Goal: Transaction & Acquisition: Purchase product/service

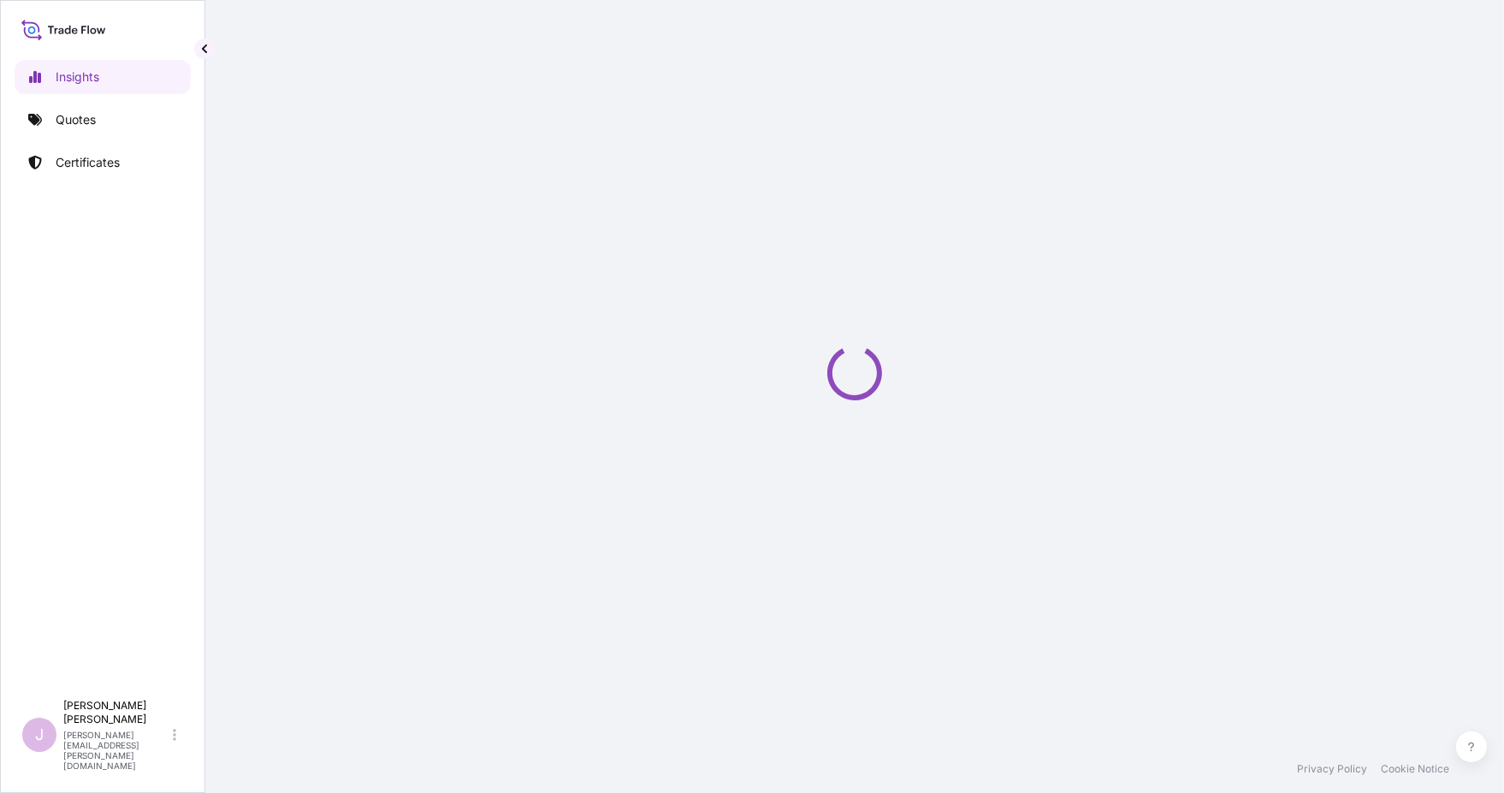
select select "2025"
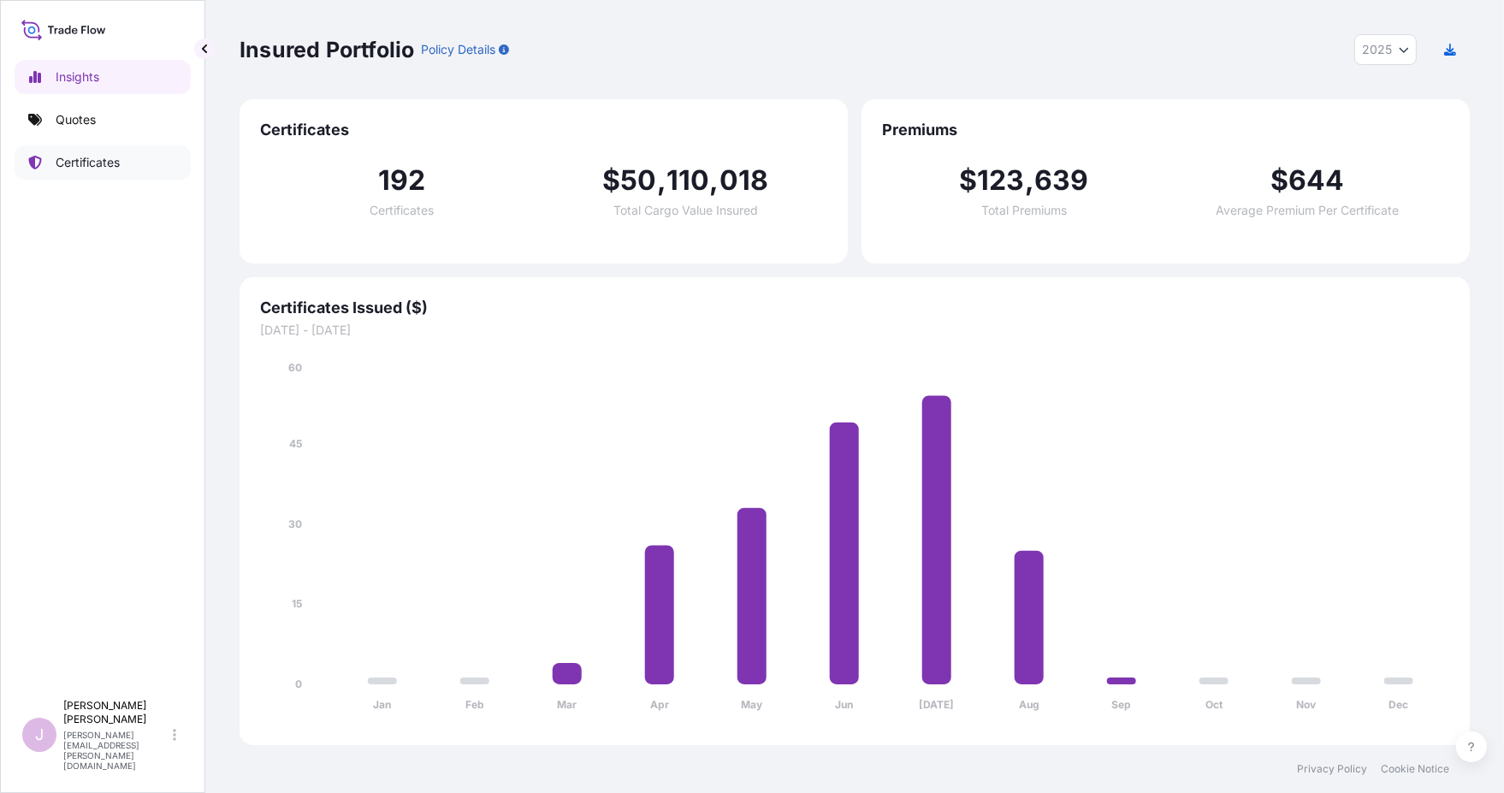
click at [93, 161] on p "Certificates" at bounding box center [88, 162] width 64 height 17
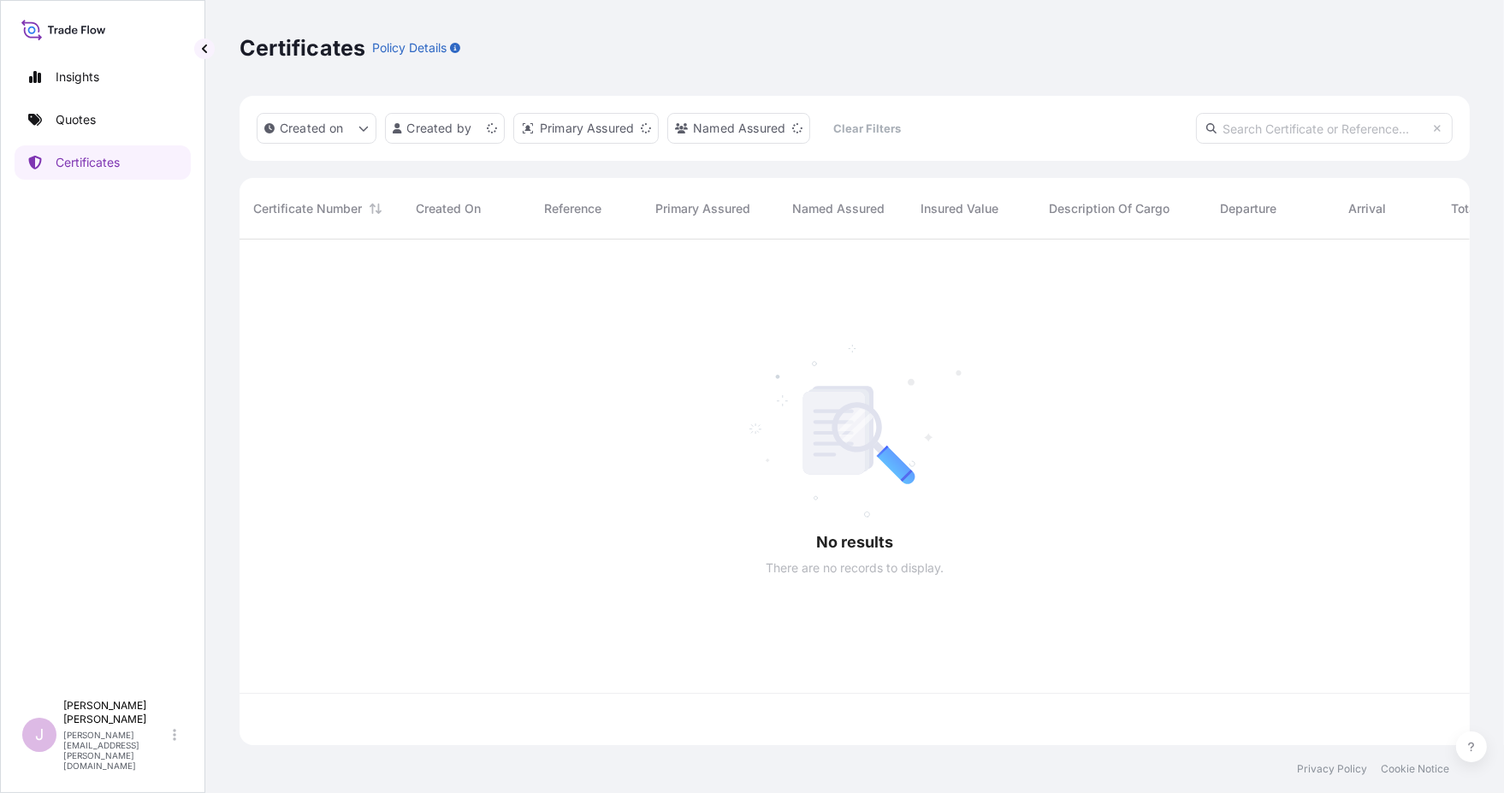
scroll to position [501, 1216]
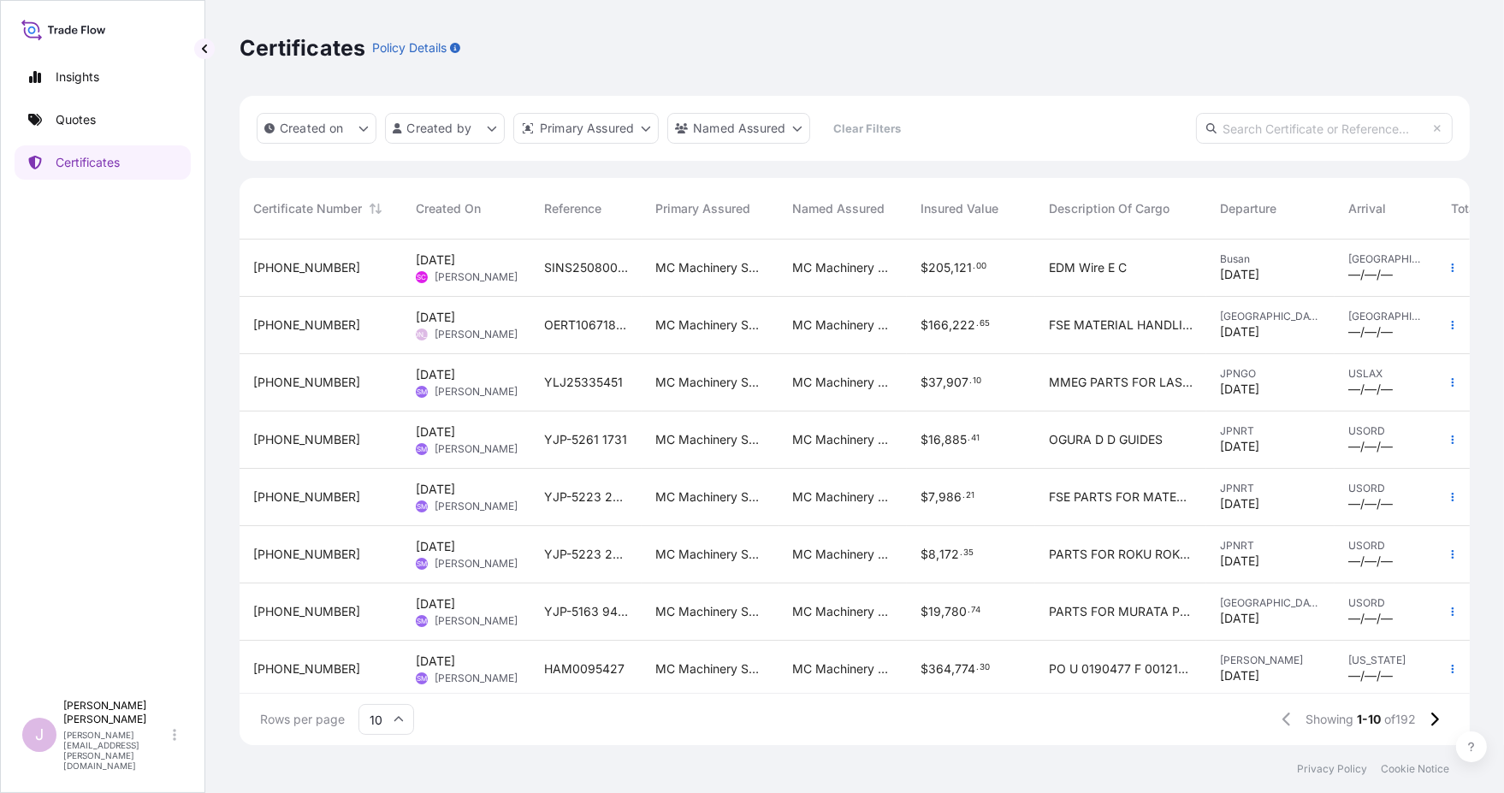
click at [376, 719] on input "10" at bounding box center [386, 719] width 56 height 31
drag, startPoint x: 377, startPoint y: 678, endPoint x: 612, endPoint y: 225, distance: 510.4
click at [377, 678] on div "50" at bounding box center [386, 672] width 42 height 33
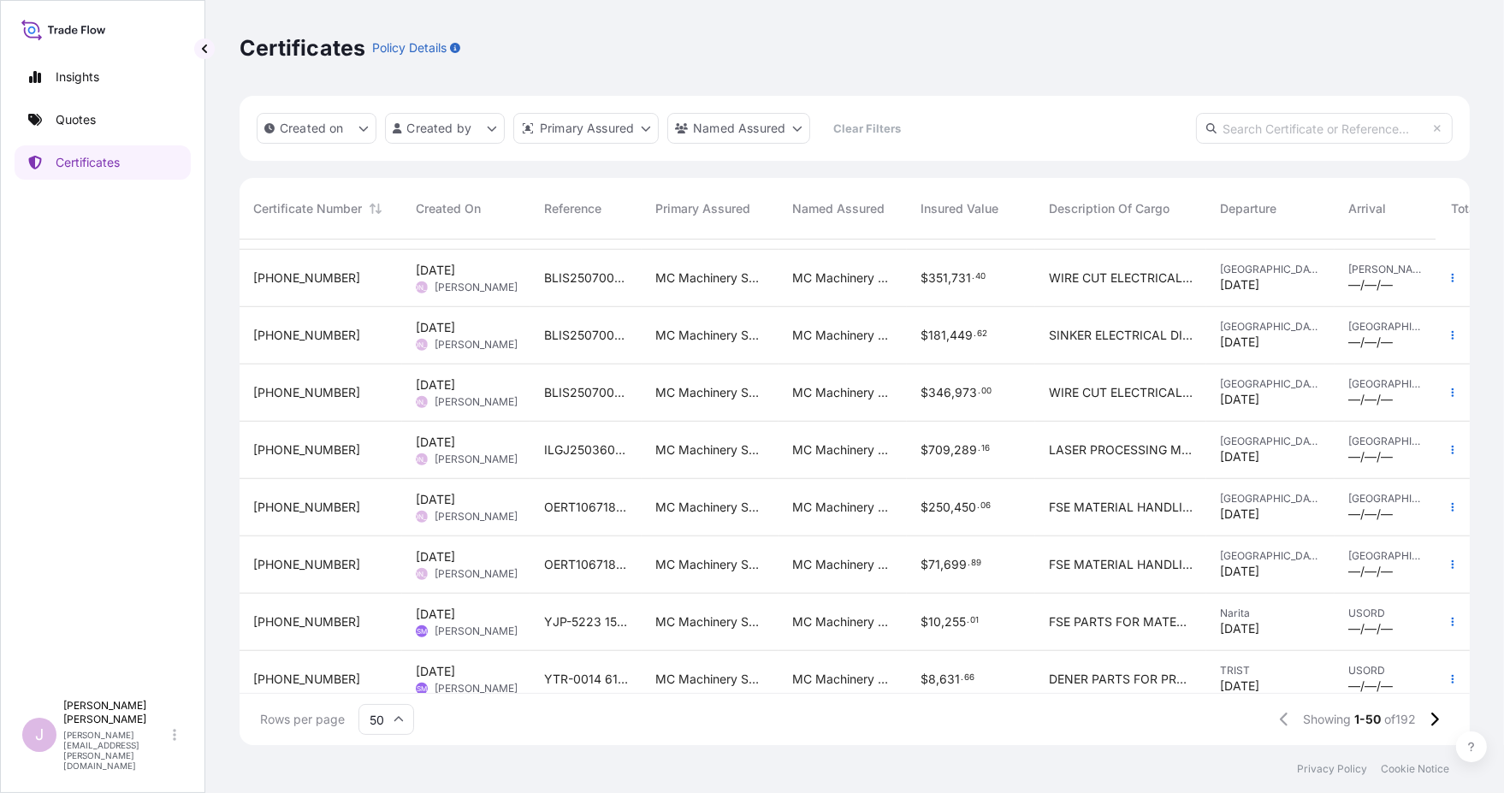
scroll to position [1882, 0]
click at [1447, 452] on icon "button" at bounding box center [1452, 449] width 10 height 10
click at [1299, 453] on p "Duplicate quote" at bounding box center [1343, 452] width 89 height 17
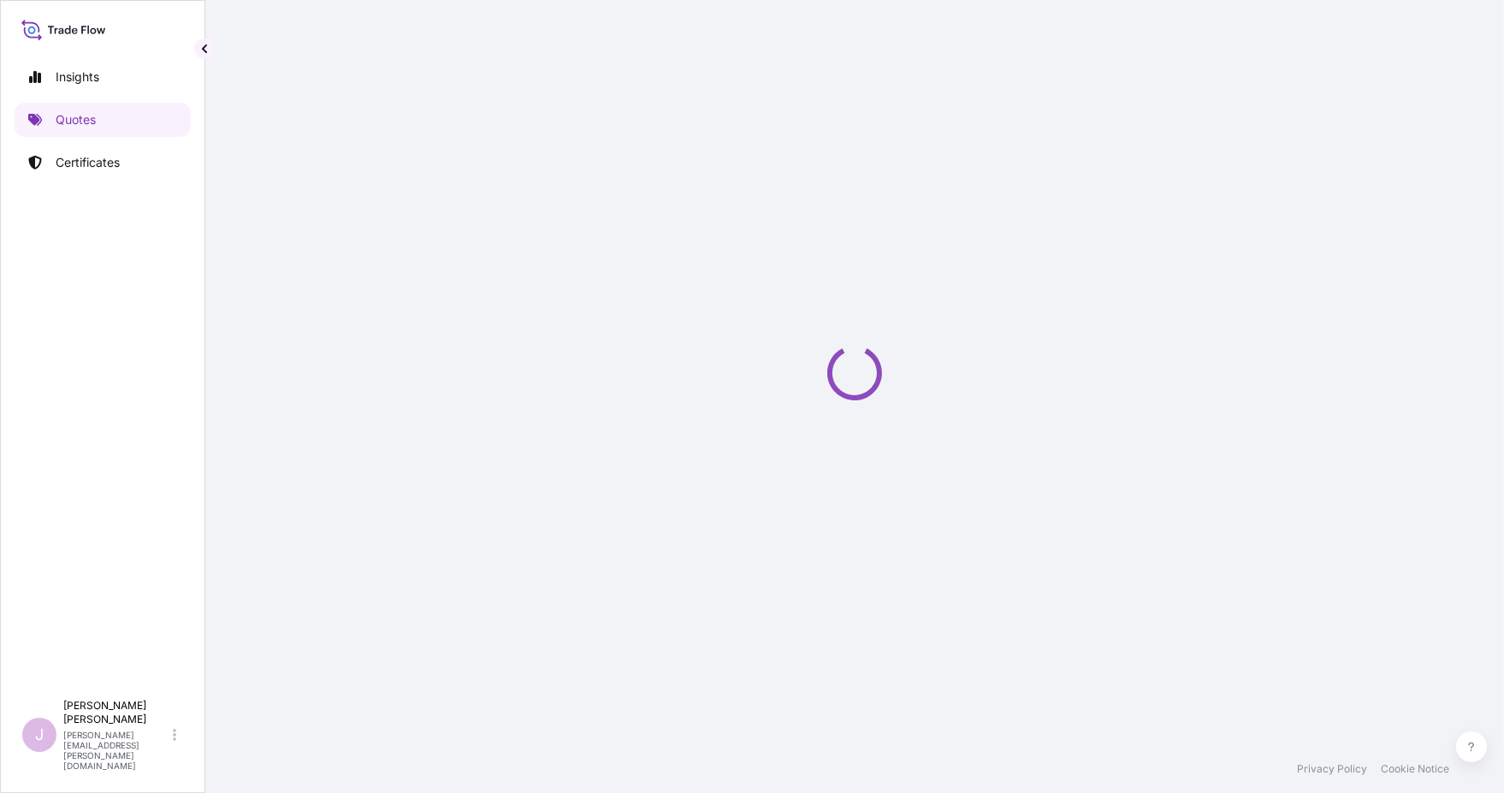
scroll to position [9, 0]
select select "Ocean Vessel"
select select "Road / [GEOGRAPHIC_DATA]"
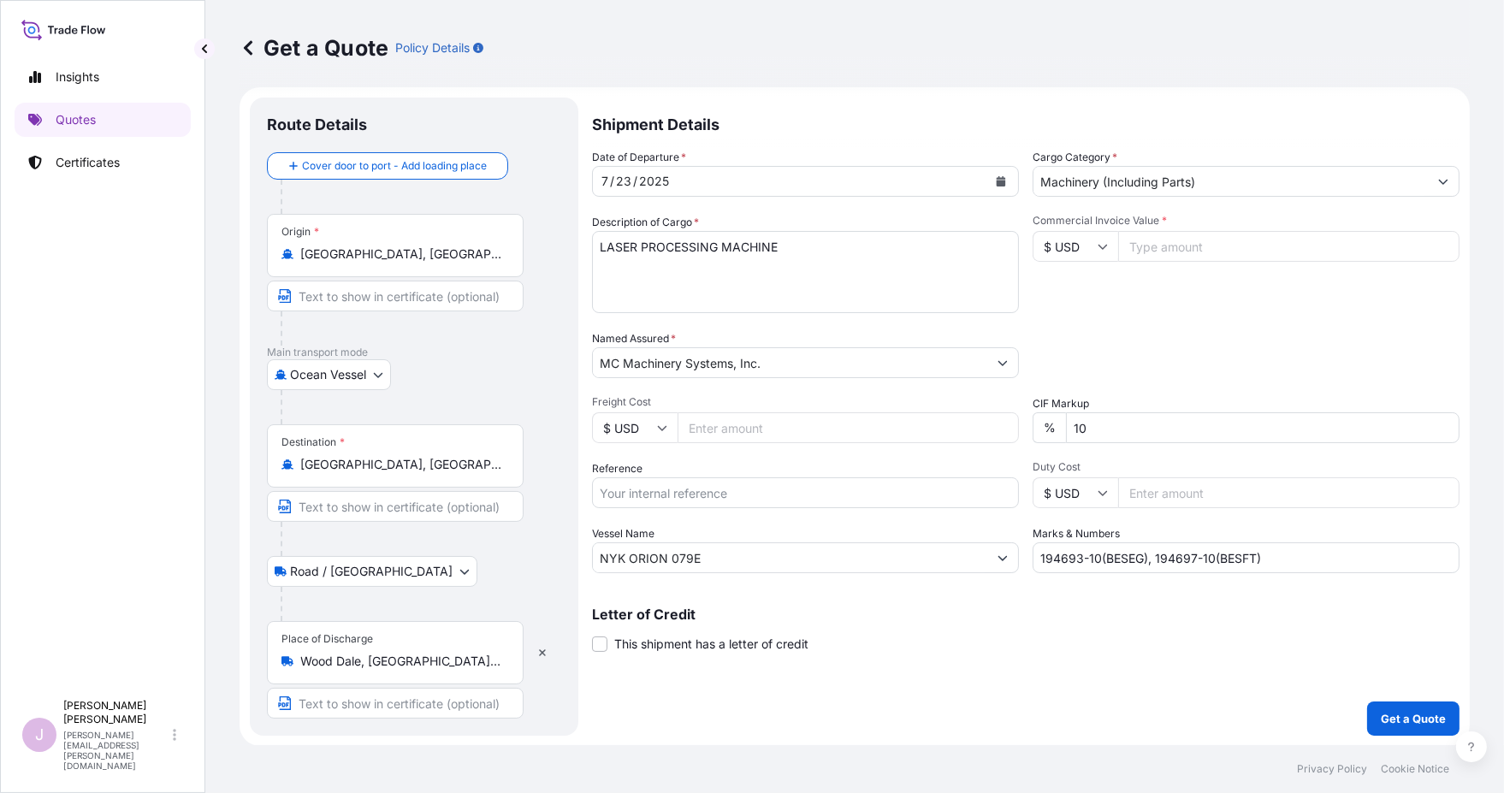
click at [996, 176] on icon "Calendar" at bounding box center [1001, 181] width 10 height 10
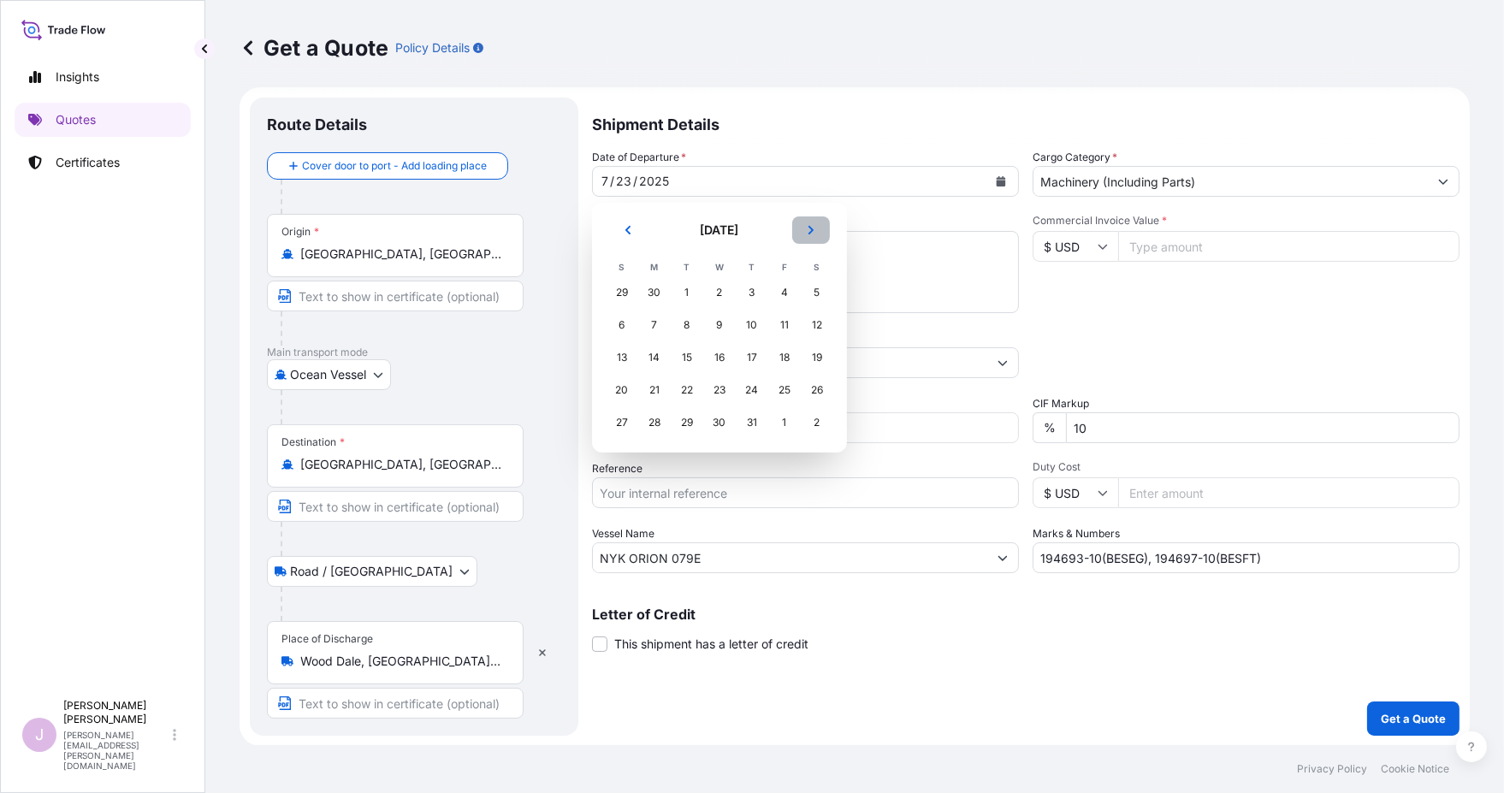
click at [812, 236] on button "Next" at bounding box center [811, 229] width 38 height 27
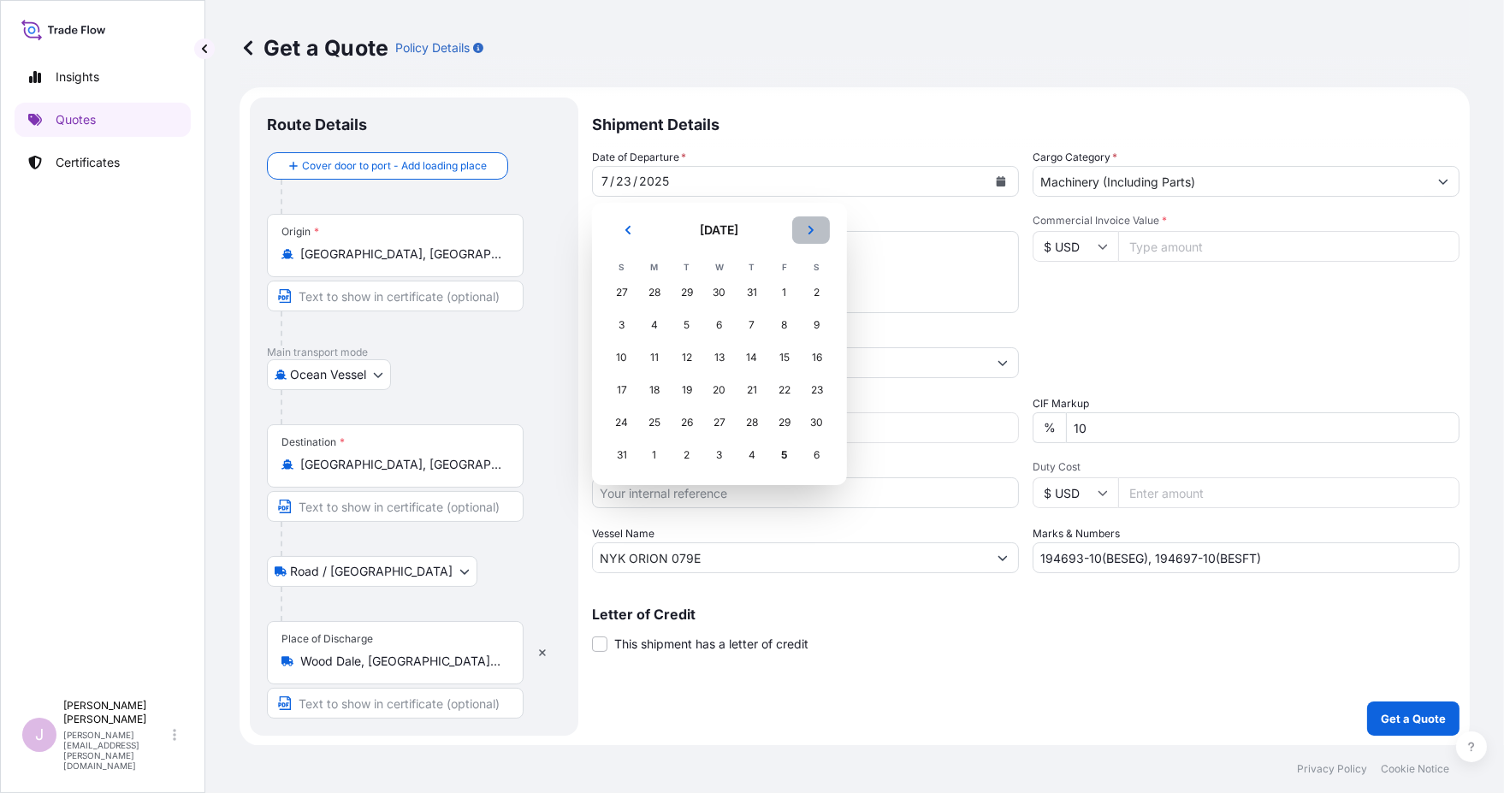
click at [812, 236] on button "Next" at bounding box center [811, 229] width 38 height 27
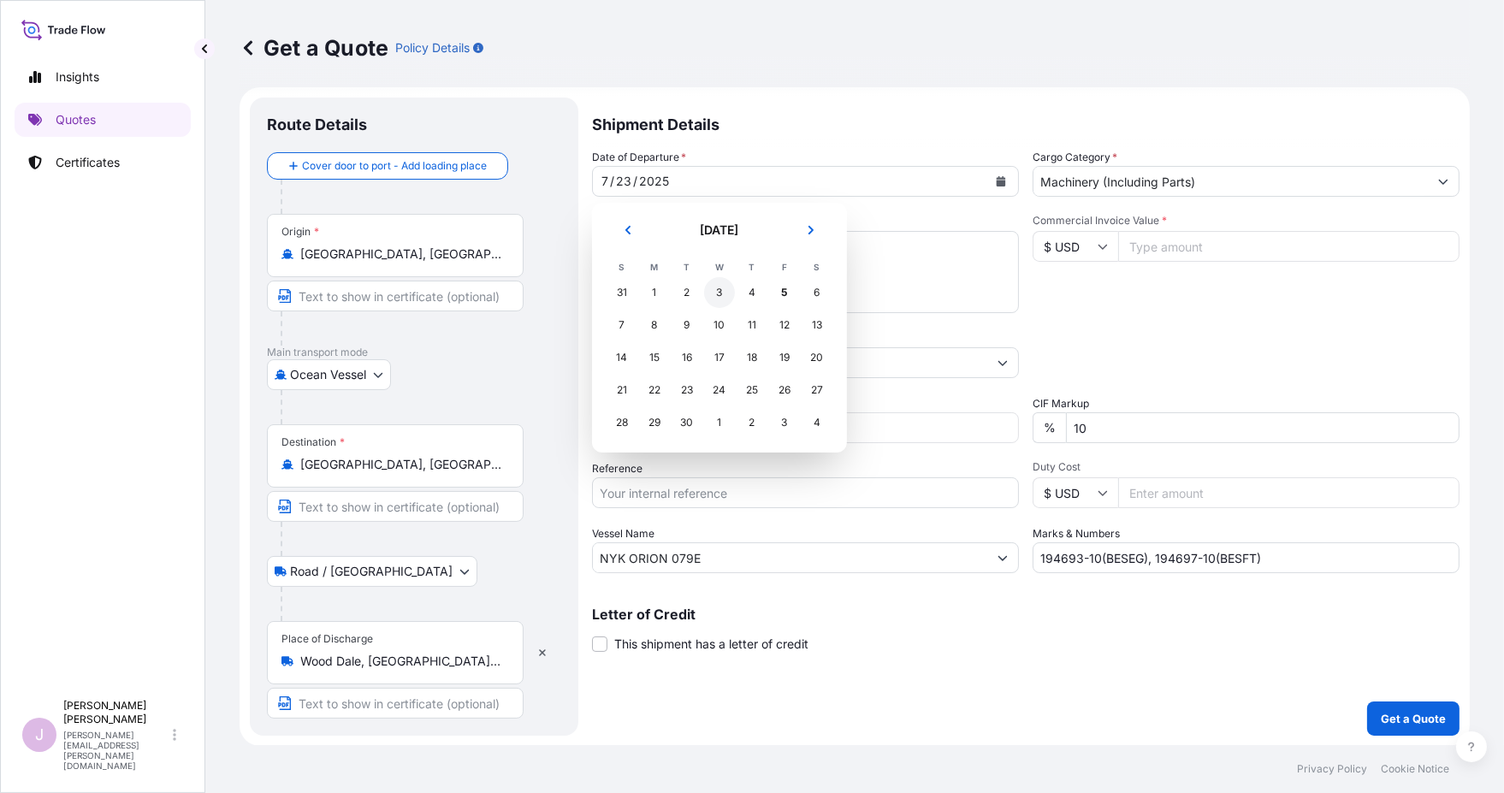
click at [738, 292] on tr "31 1 2 3 4 5 6" at bounding box center [720, 292] width 228 height 33
click at [713, 289] on div "3" at bounding box center [719, 292] width 31 height 31
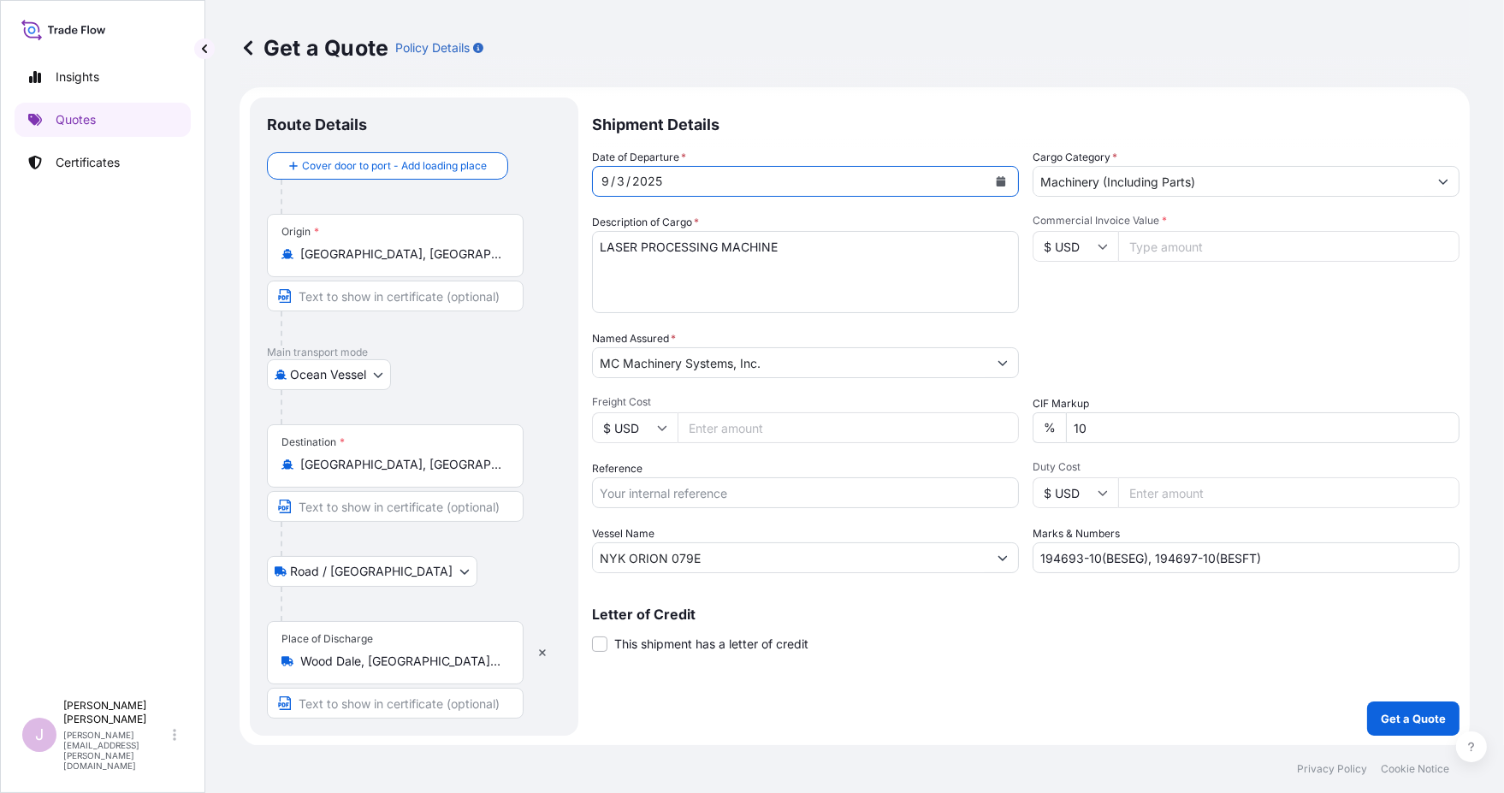
click at [701, 429] on input "Freight Cost" at bounding box center [848, 427] width 341 height 31
click at [712, 428] on input "Freight Cost" at bounding box center [848, 427] width 341 height 31
paste input "76146.38"
type input "76146.38"
click at [666, 493] on input "Reference" at bounding box center [805, 492] width 427 height 31
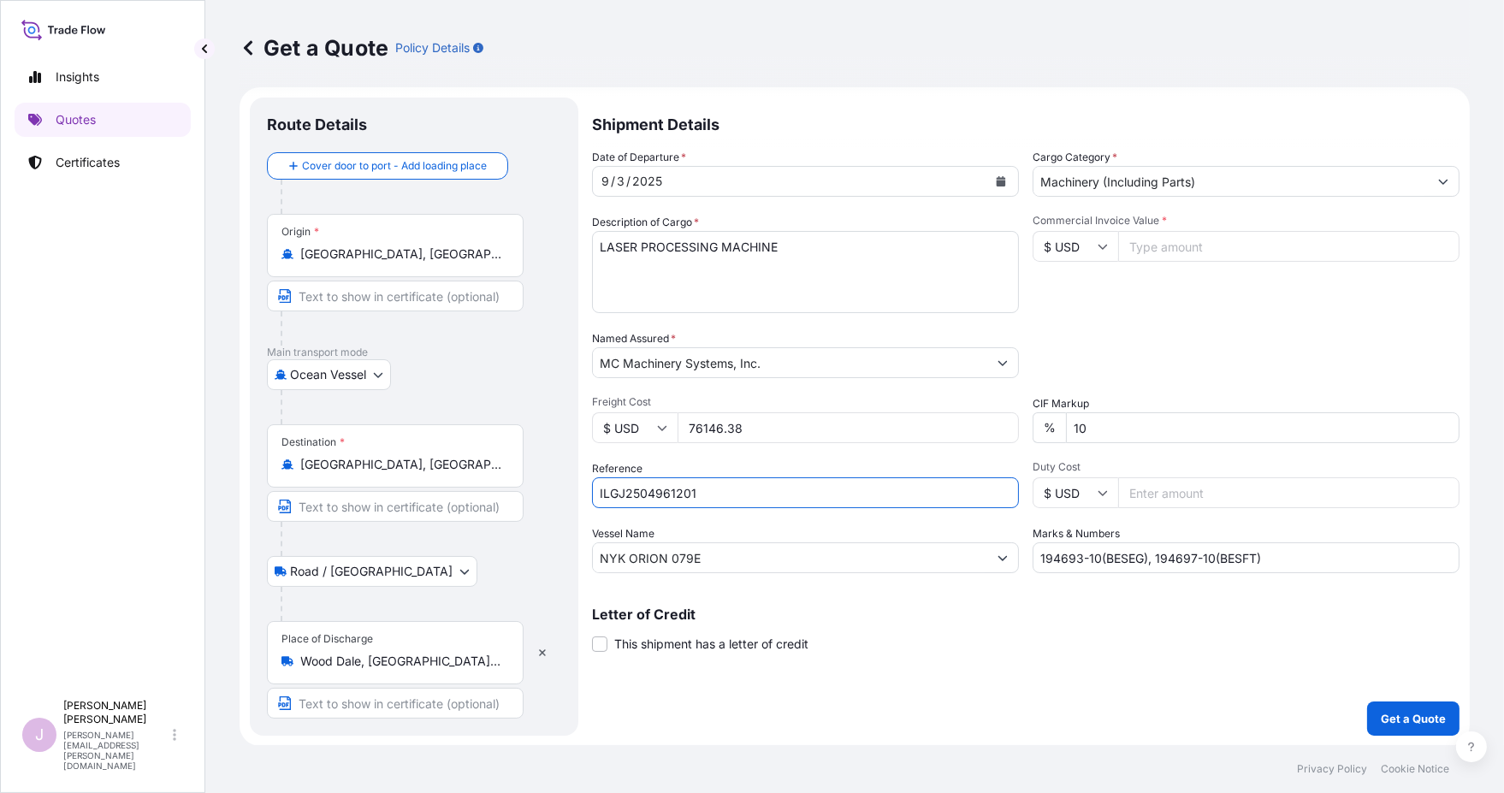
type input "ILGJ2504961201"
click at [709, 558] on input "NYK ORION 079E" at bounding box center [790, 557] width 394 height 31
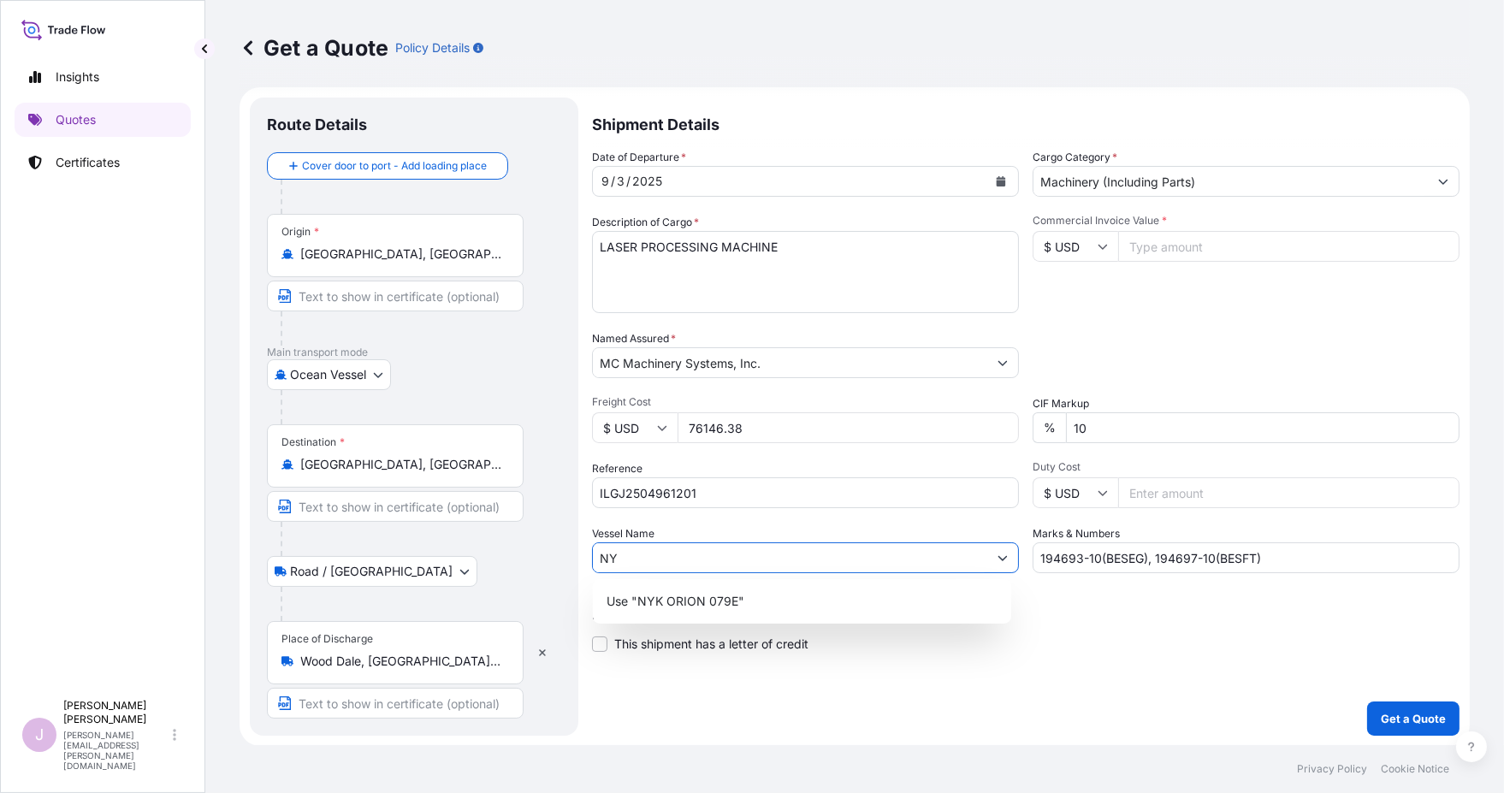
type input "N"
type input "ONE HAMMERSMITH 087E"
click at [944, 651] on div "Letter of Credit This shipment has a letter of credit Letter of credit * Letter…" at bounding box center [1025, 629] width 867 height 45
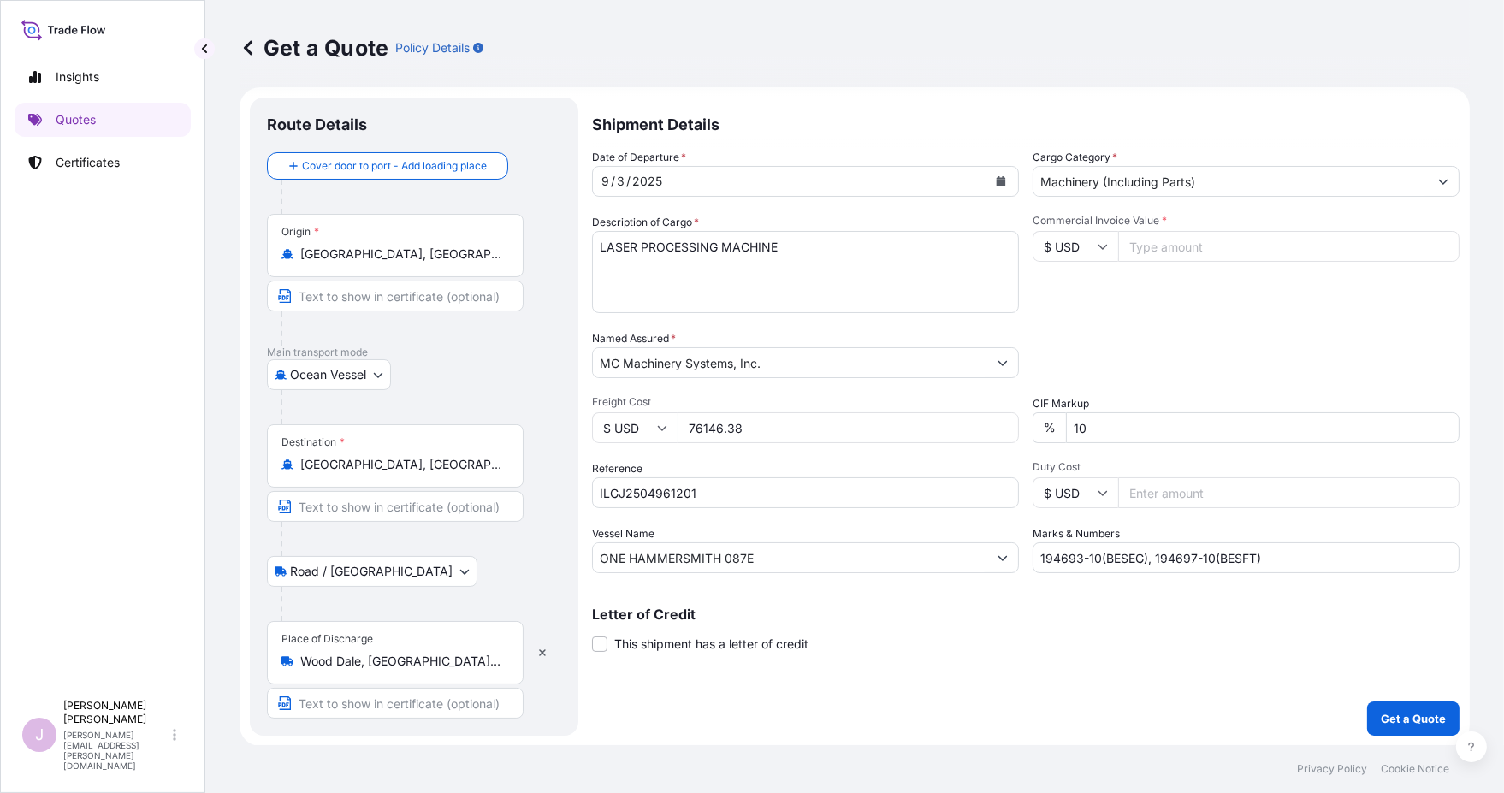
click at [135, 555] on div "Insights Quotes Certificates" at bounding box center [103, 367] width 176 height 647
click at [1165, 250] on input "Commercial Invoice Value *" at bounding box center [1288, 246] width 341 height 31
paste input "1130441.88"
type input "1130441.88"
drag, startPoint x: 1268, startPoint y: 556, endPoint x: 760, endPoint y: 566, distance: 507.4
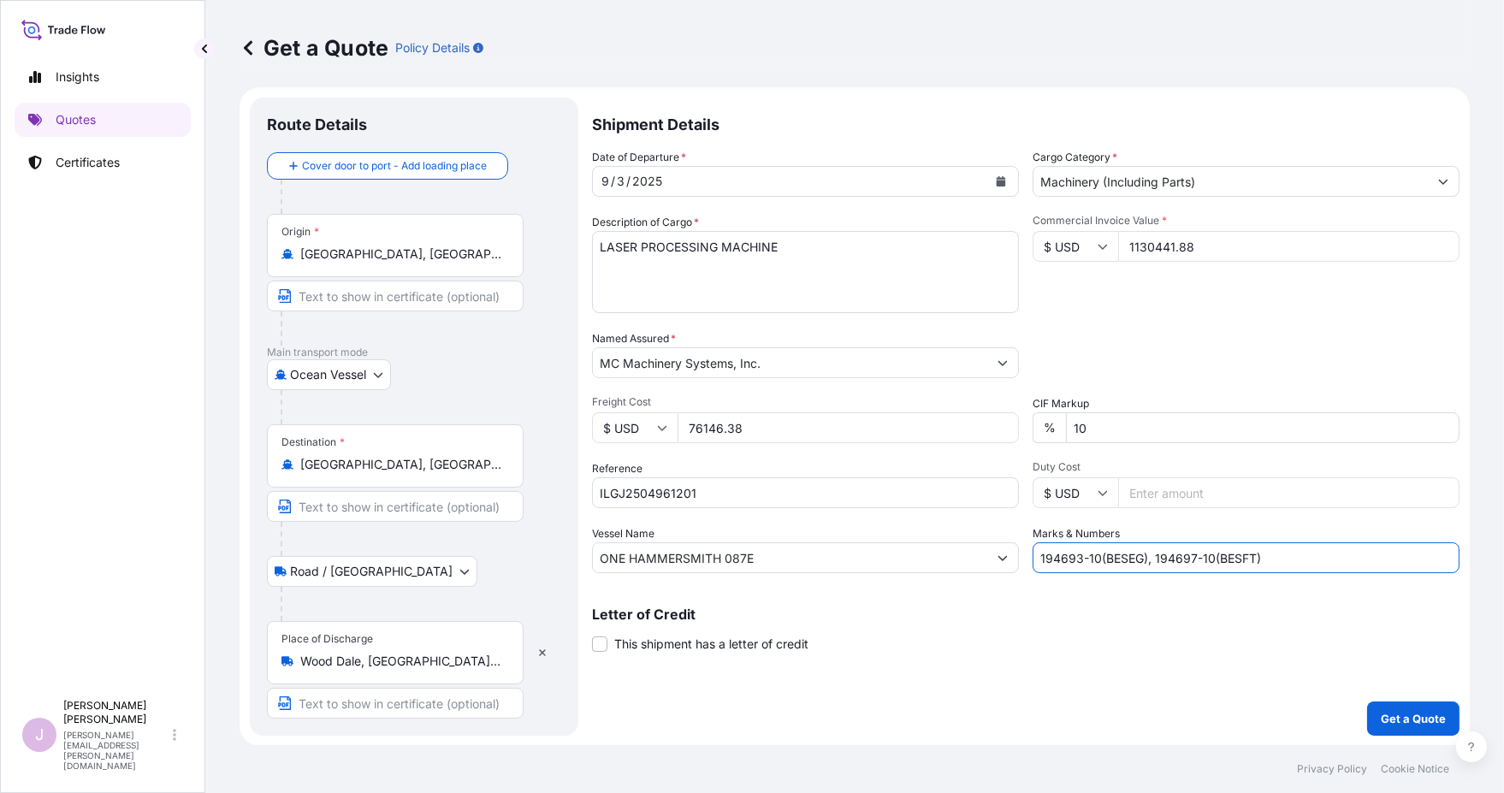
click at [783, 577] on div "Shipment Details Date of Departure * [DATE] Cargo Category * Machinery (Includi…" at bounding box center [1025, 417] width 867 height 638
click at [1083, 560] on input "Marks & Numbers" at bounding box center [1246, 557] width 427 height 31
type input "194015-10(BENLV), 194694-10(BESEH), 194697-20(BESFU)"
click at [1383, 711] on p "Get a Quote" at bounding box center [1413, 718] width 65 height 17
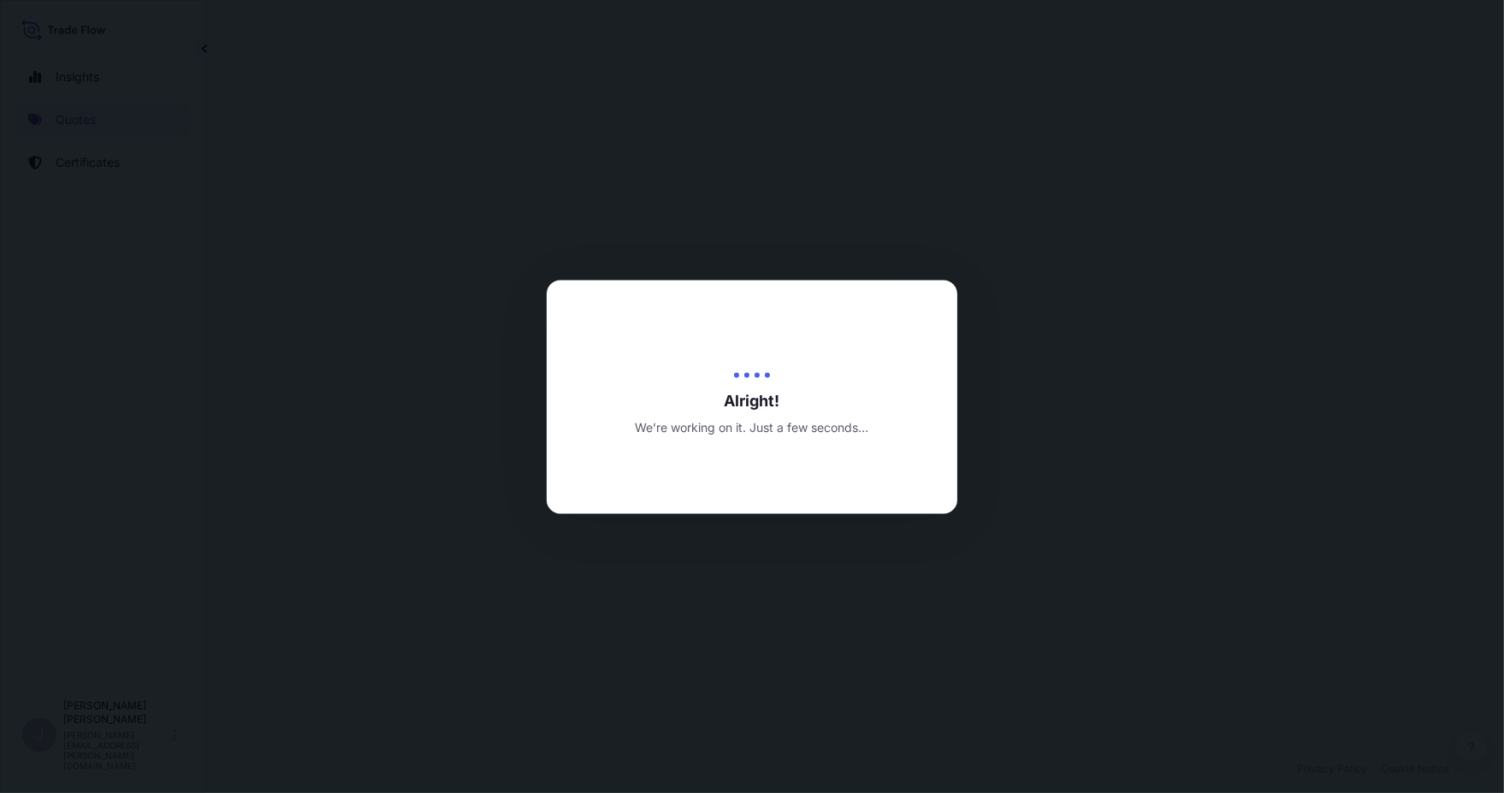
select select "Ocean Vessel"
select select "Road / [GEOGRAPHIC_DATA]"
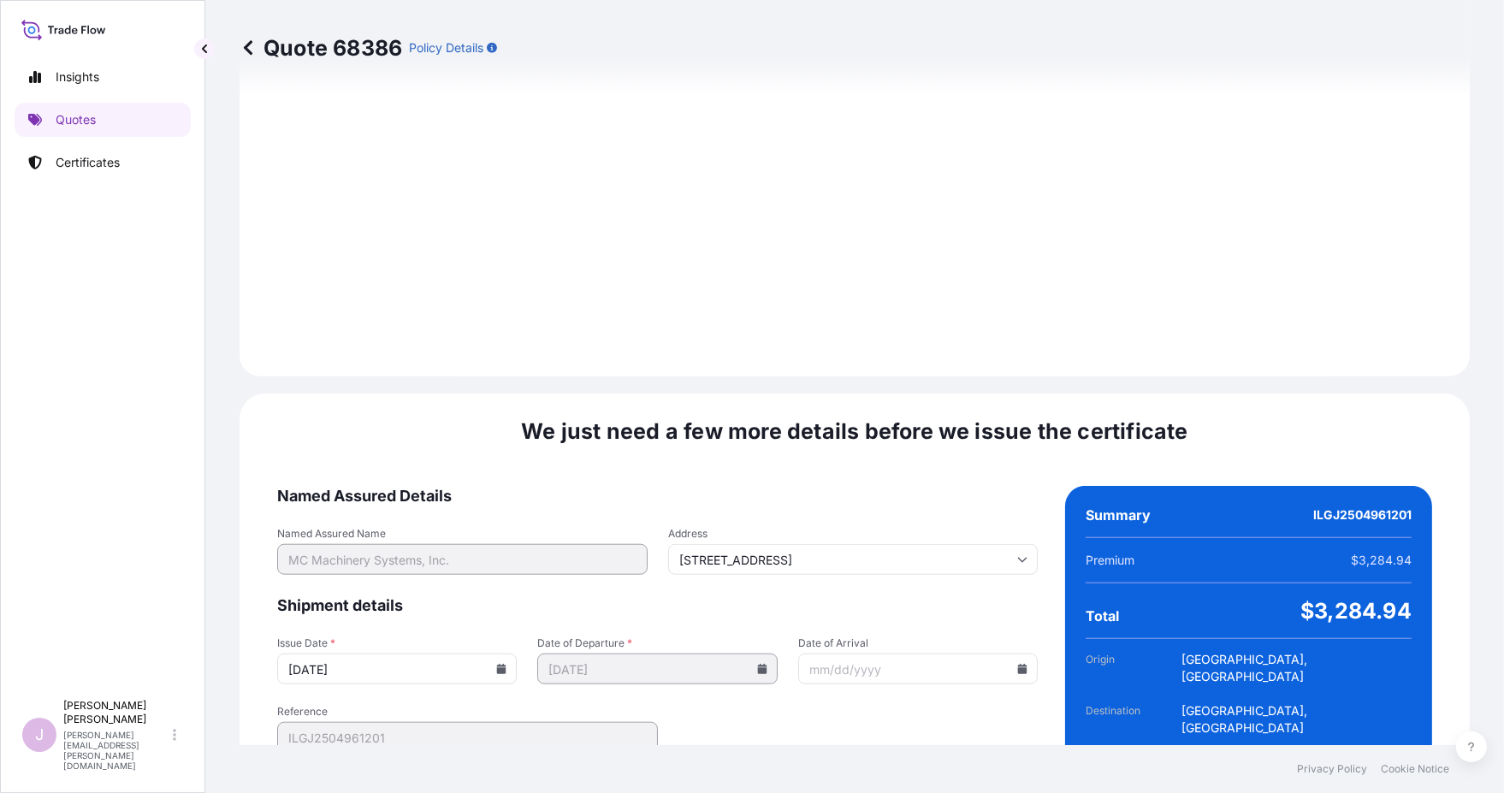
scroll to position [2012, 0]
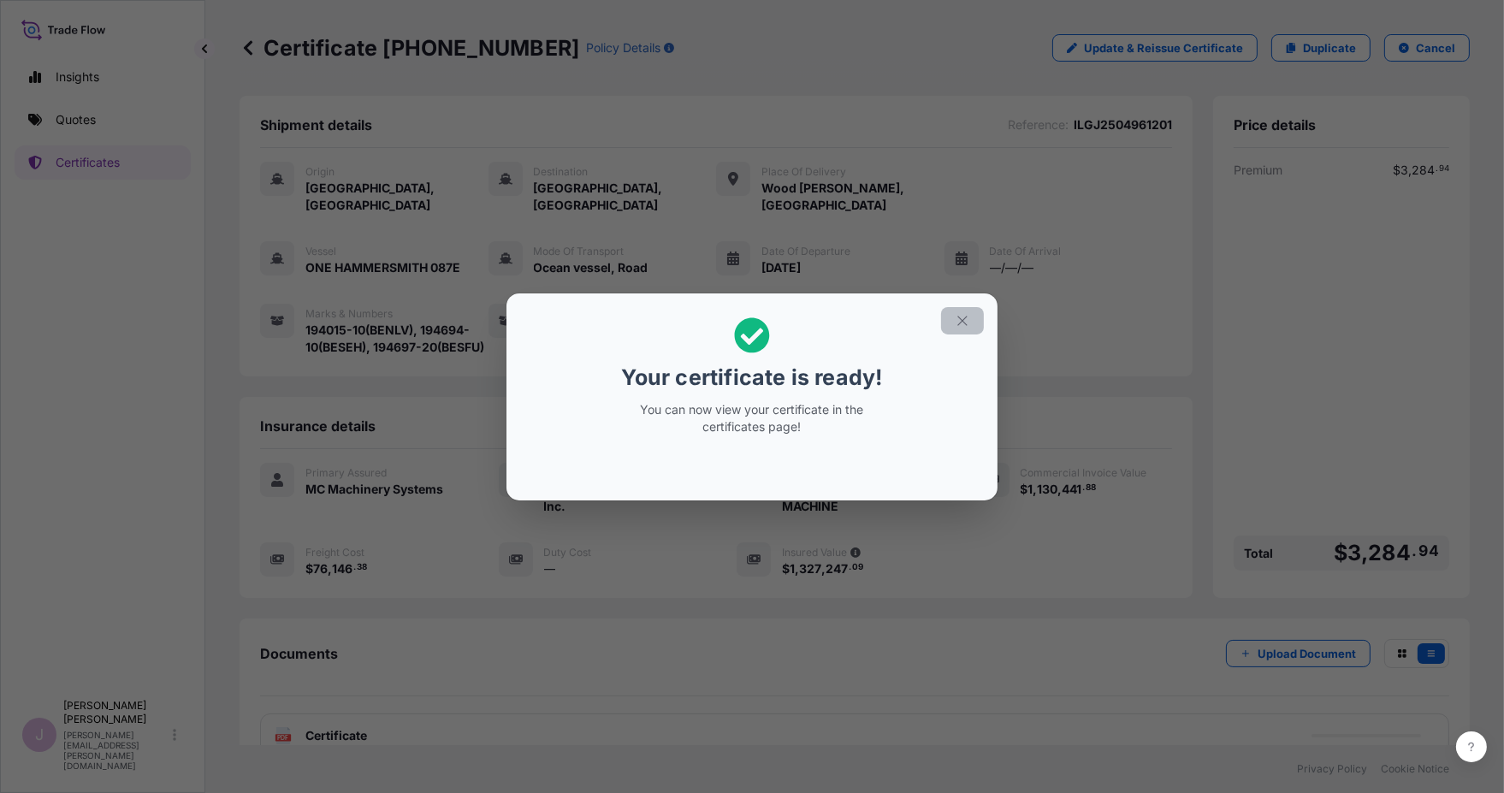
click at [955, 316] on icon "button" at bounding box center [962, 320] width 15 height 15
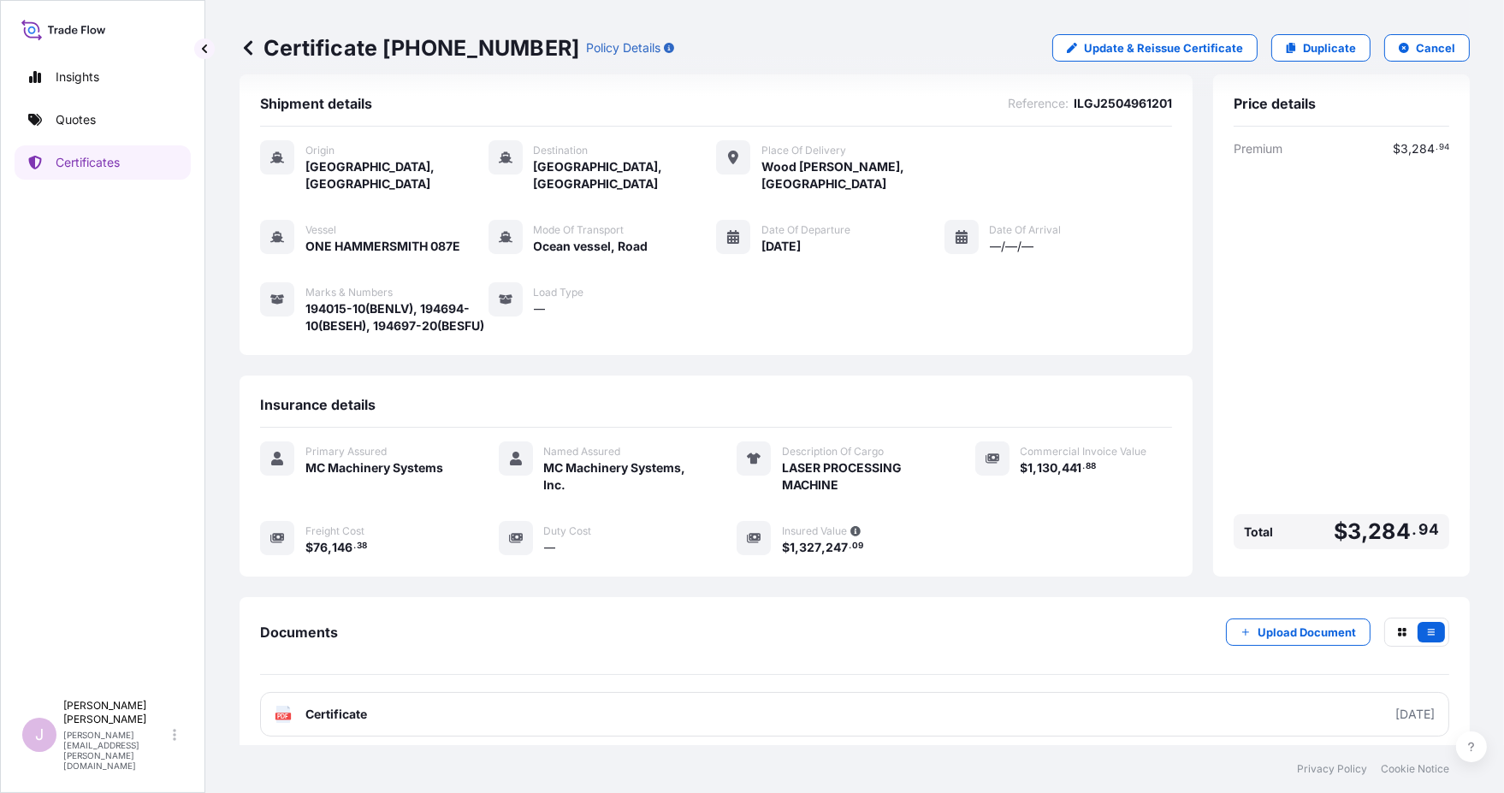
scroll to position [33, 0]
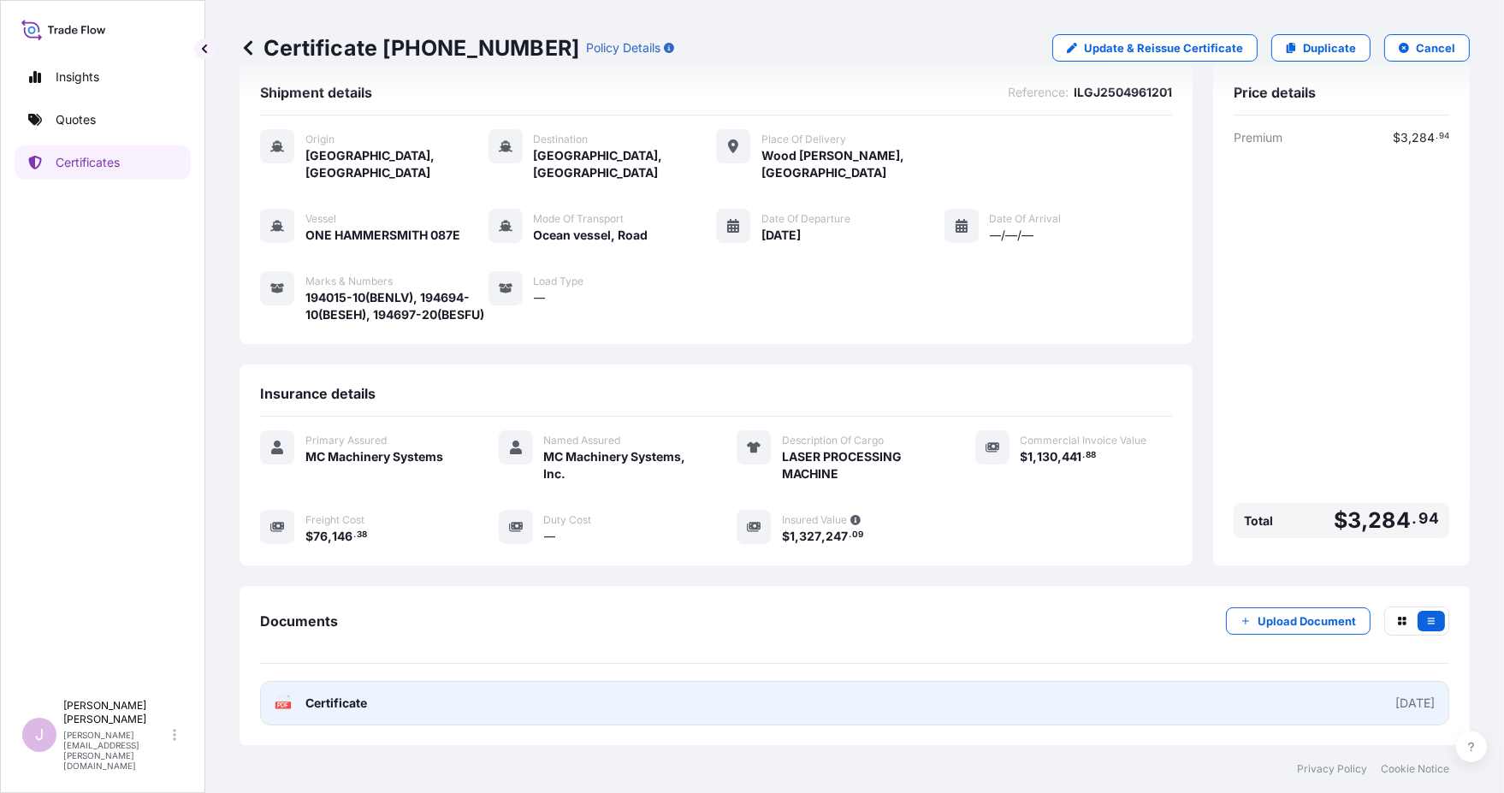
click at [322, 701] on span "Certificate" at bounding box center [336, 703] width 62 height 17
